Goal: Information Seeking & Learning: Understand process/instructions

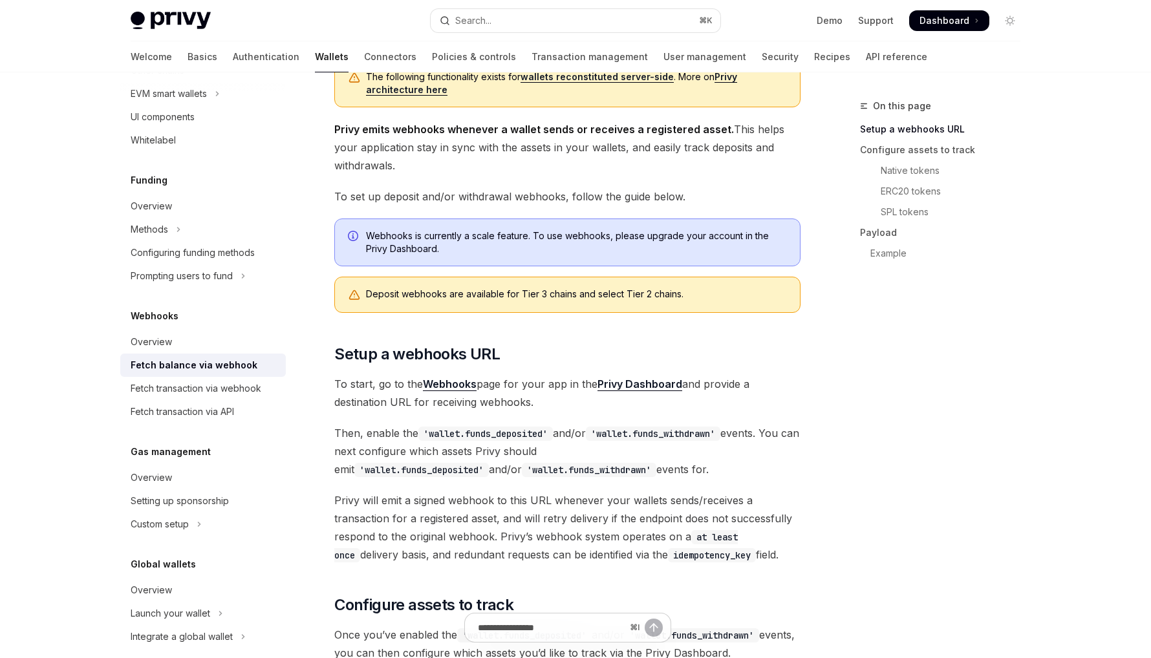
scroll to position [119, 0]
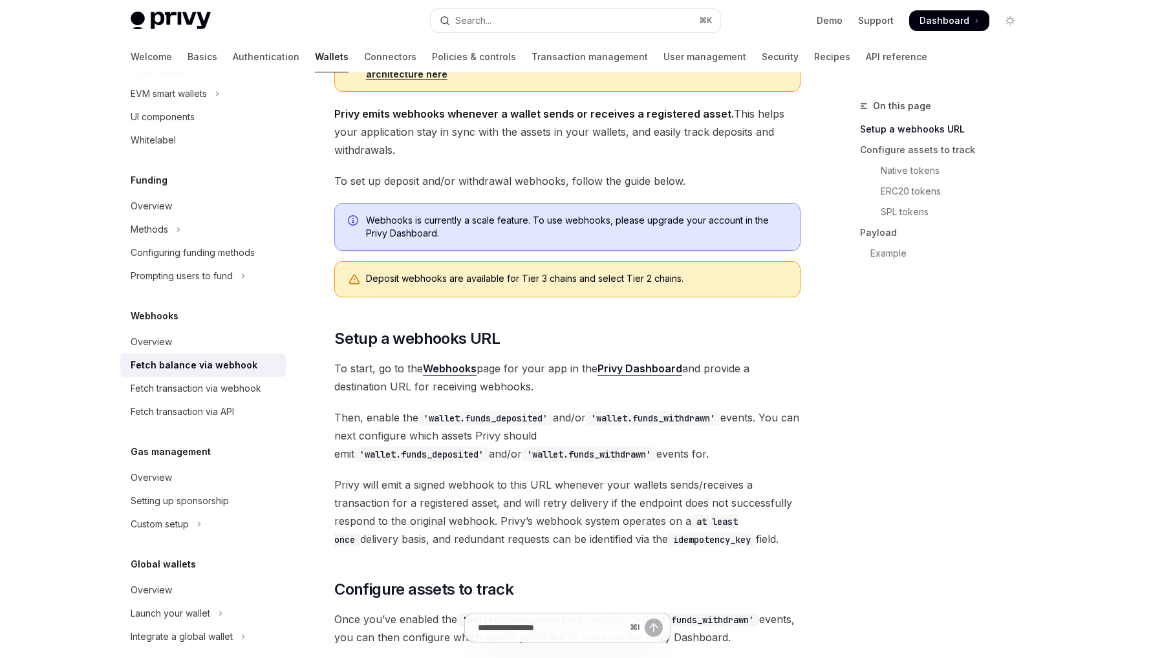
click at [504, 181] on span "To set up deposit and/or withdrawal webhooks, follow the guide below." at bounding box center [567, 181] width 466 height 18
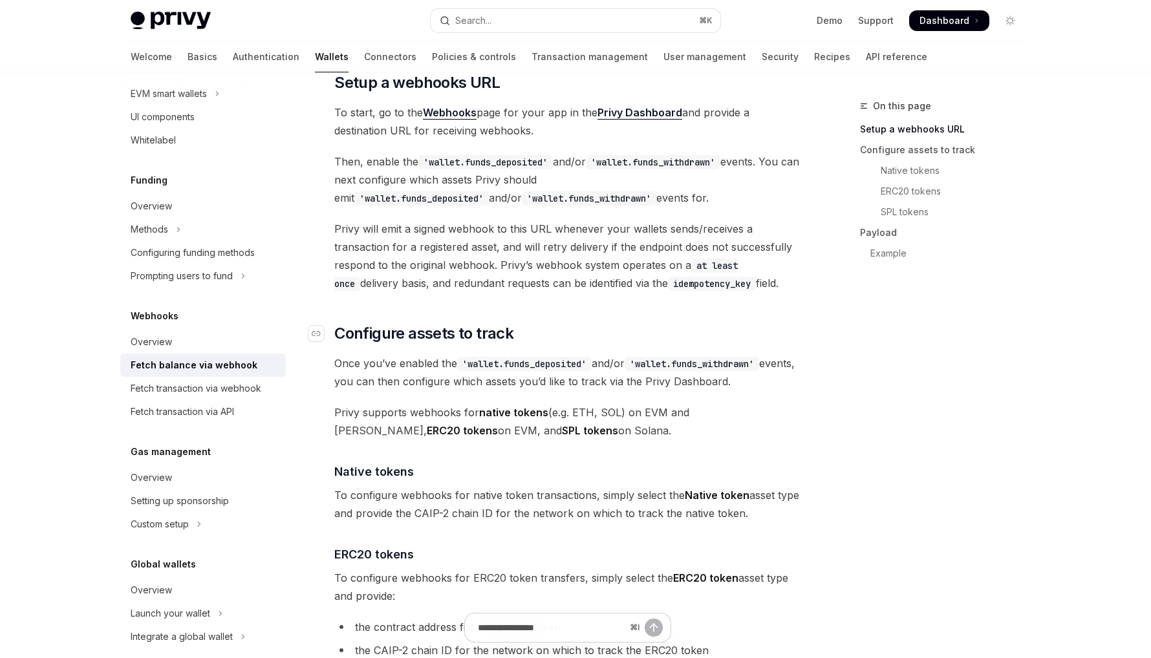
scroll to position [389, 0]
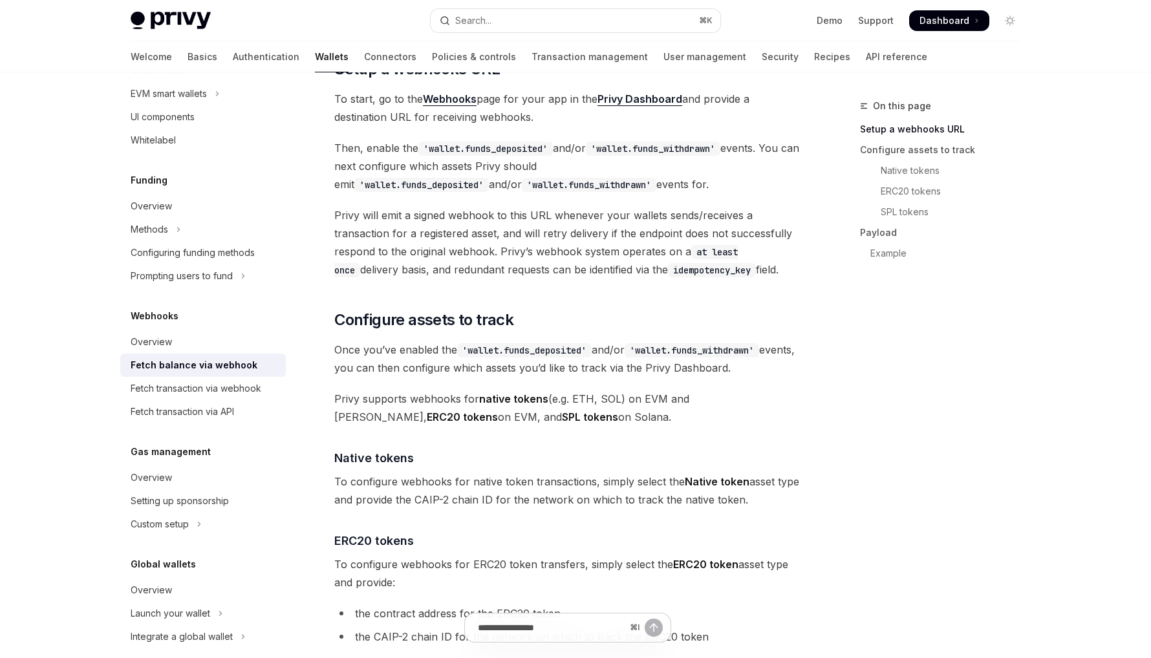
click at [535, 349] on code "'wallet.funds_deposited'" at bounding box center [524, 350] width 134 height 14
click at [718, 350] on code "'wallet.funds_withdrawn'" at bounding box center [692, 350] width 134 height 14
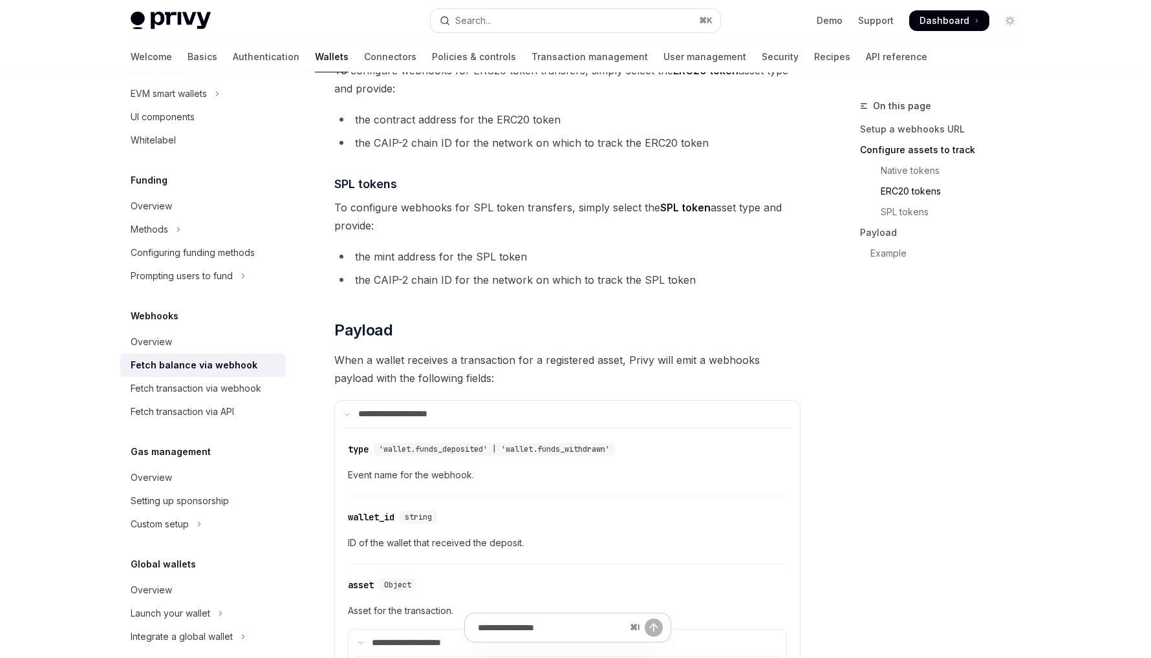
scroll to position [916, 0]
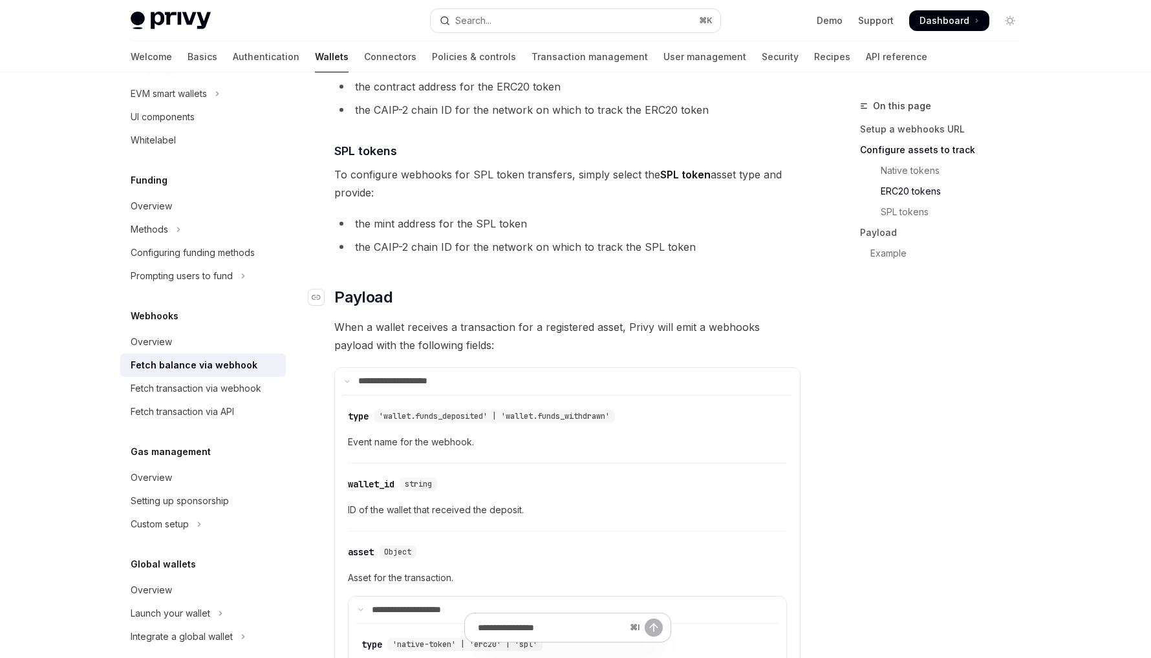
click at [374, 295] on span "Payload" at bounding box center [363, 297] width 58 height 21
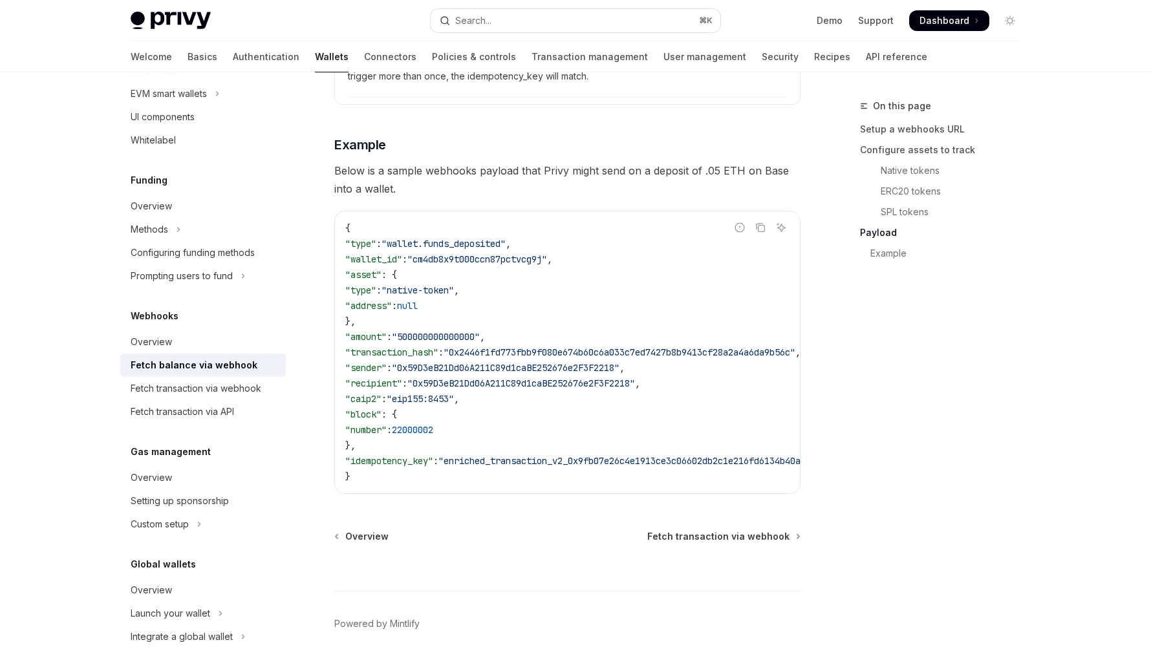
scroll to position [2215, 0]
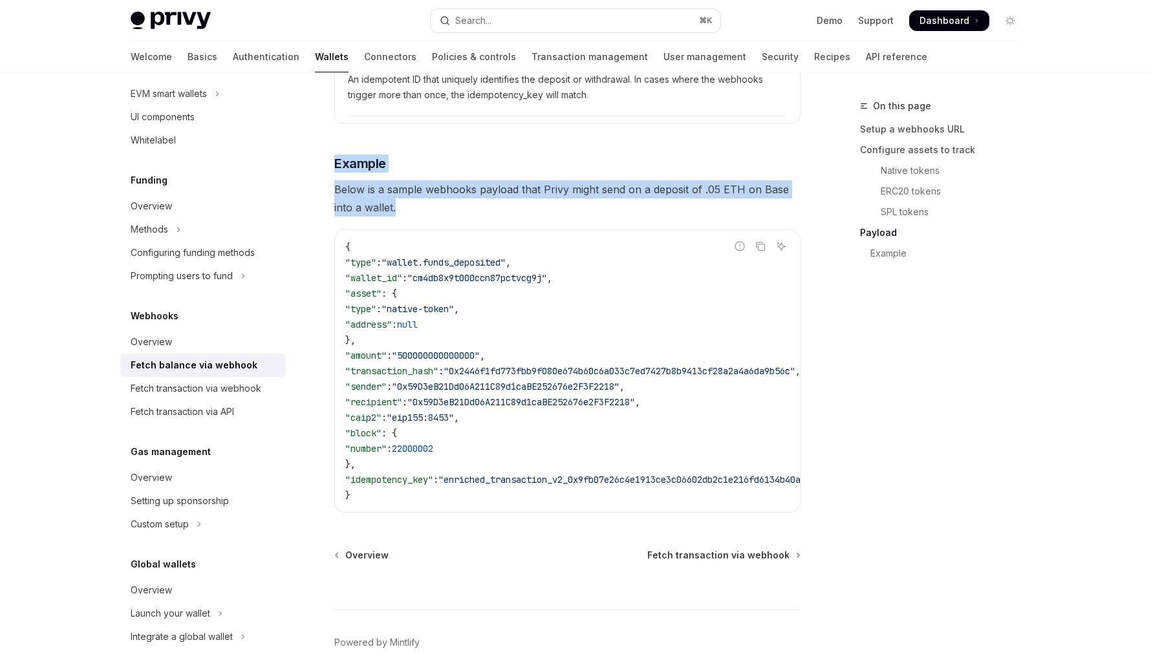
drag, startPoint x: 581, startPoint y: 200, endPoint x: 572, endPoint y: 115, distance: 85.3
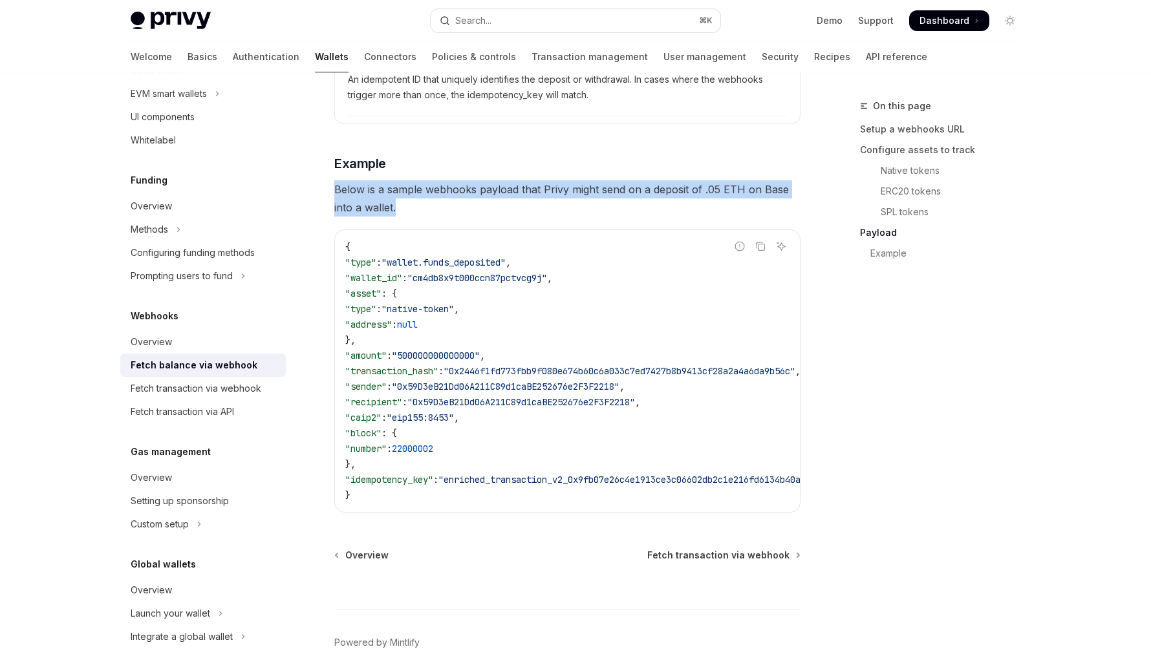
drag, startPoint x: 449, startPoint y: 204, endPoint x: 409, endPoint y: 151, distance: 66.5
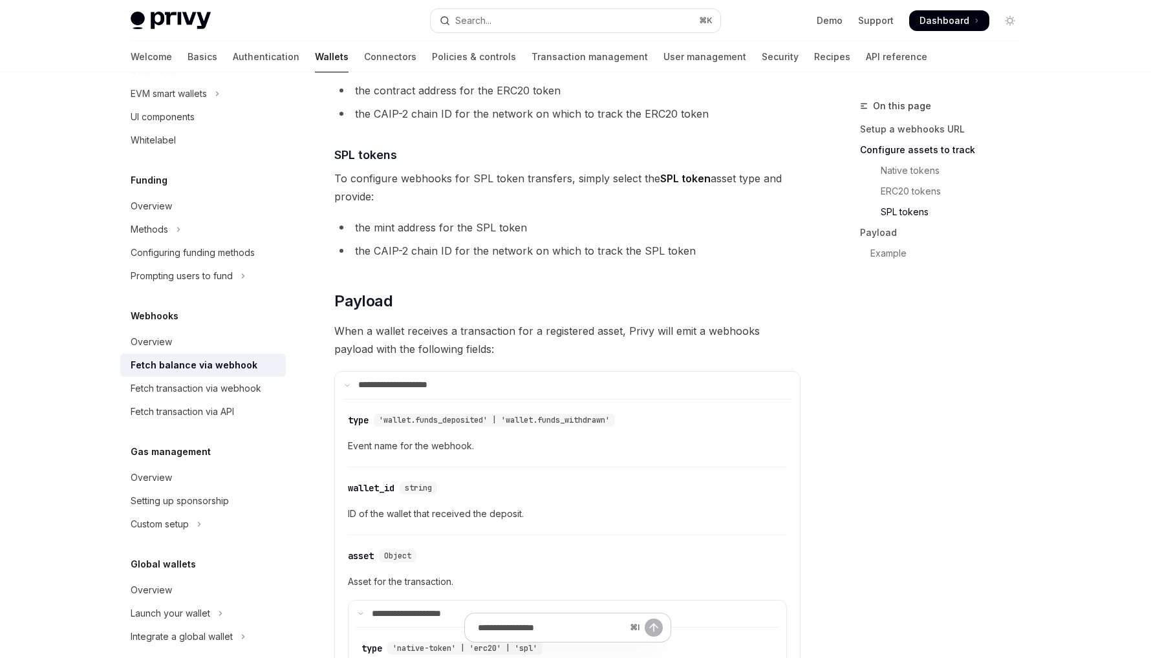
scroll to position [884, 0]
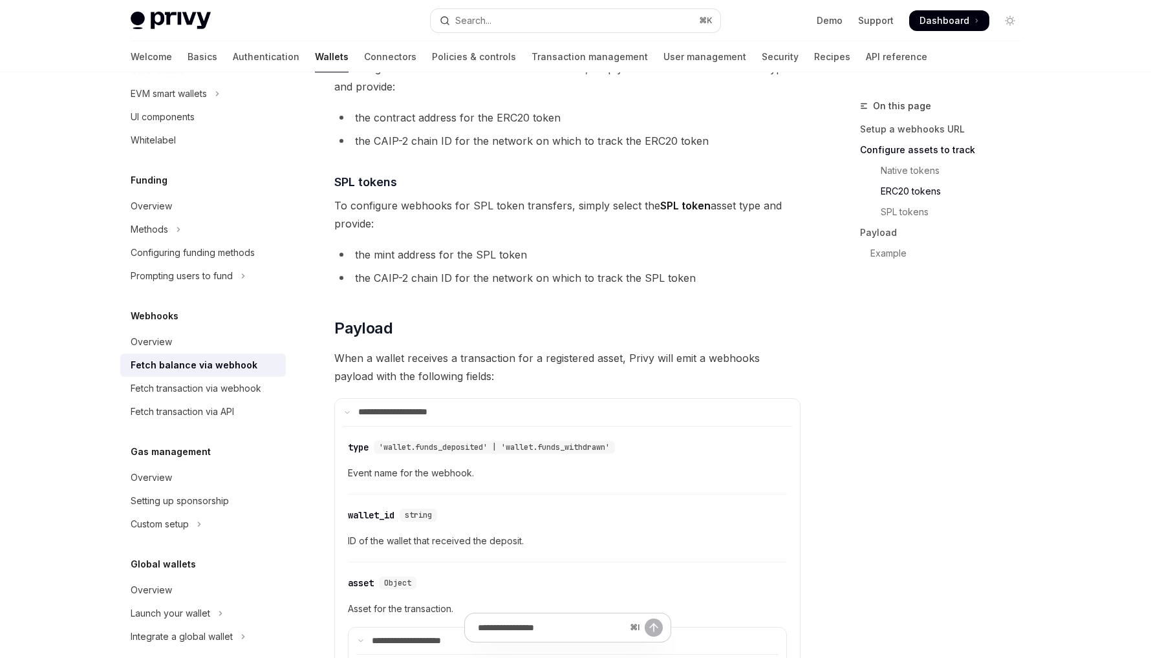
click at [421, 252] on li "the mint address for the SPL token" at bounding box center [567, 255] width 466 height 18
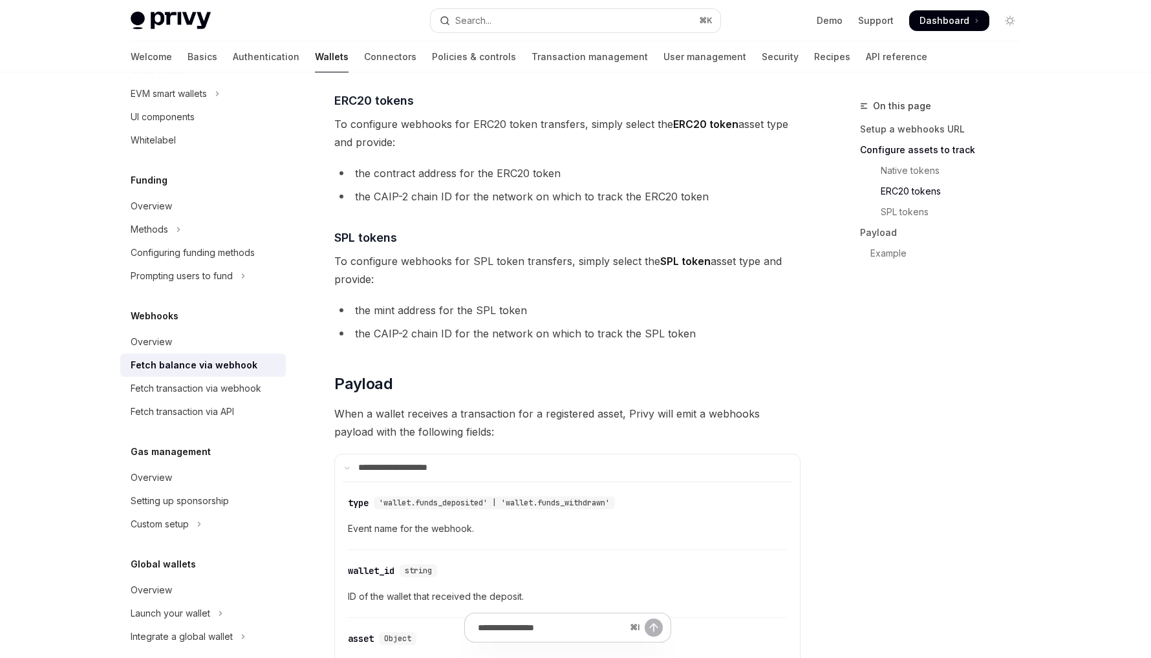
scroll to position [826, 0]
click at [610, 176] on li "the contract address for the ERC20 token" at bounding box center [567, 176] width 466 height 18
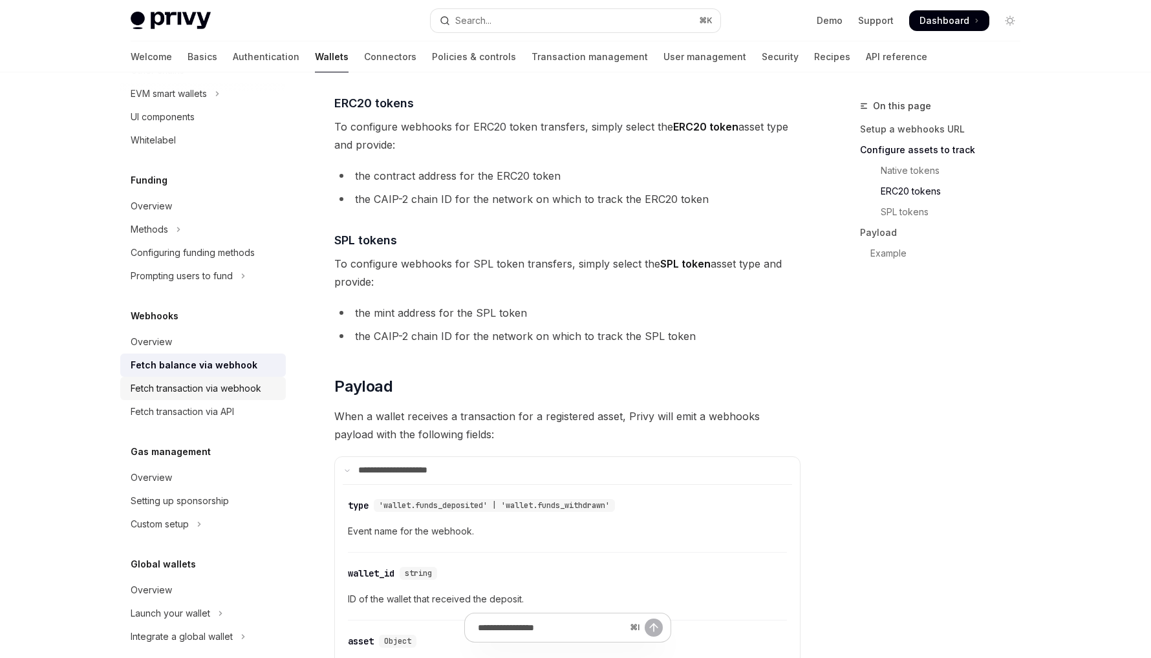
click at [217, 388] on div "Fetch transaction via webhook" at bounding box center [196, 389] width 131 height 16
type textarea "*"
